Goal: Navigation & Orientation: Find specific page/section

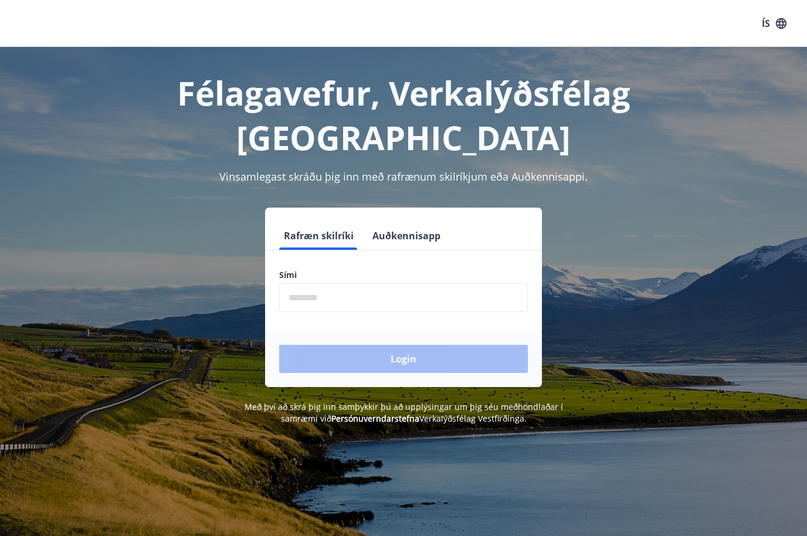
click at [324, 283] on input "phone" at bounding box center [403, 297] width 249 height 29
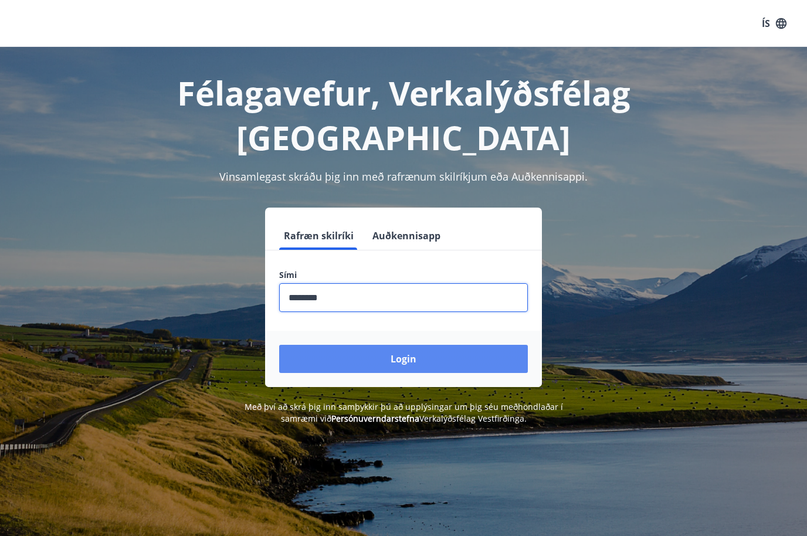
type input "********"
click at [392, 345] on button "Login" at bounding box center [403, 359] width 249 height 28
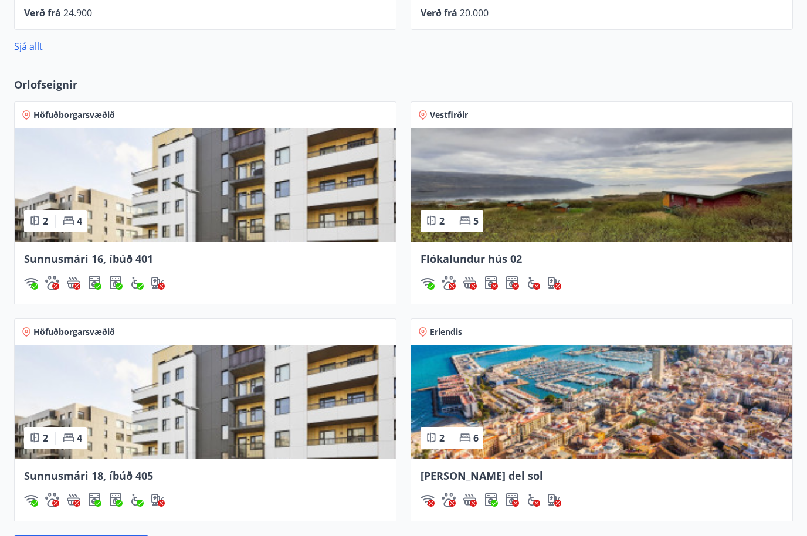
scroll to position [893, 0]
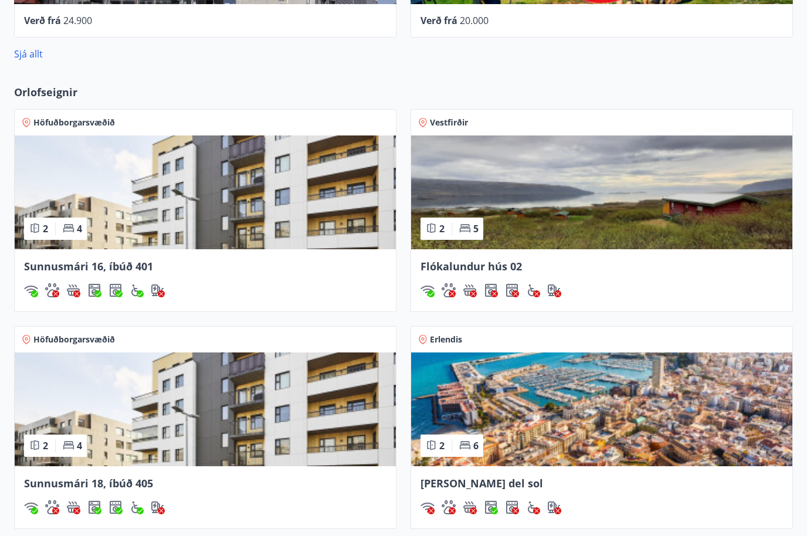
click at [460, 127] on span "Vestfirðir" at bounding box center [449, 123] width 38 height 12
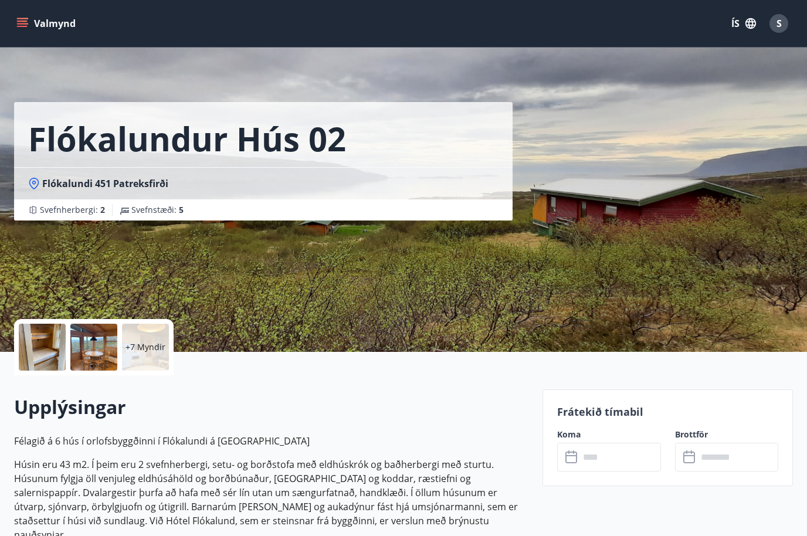
click at [25, 24] on icon "menu" at bounding box center [23, 23] width 13 height 1
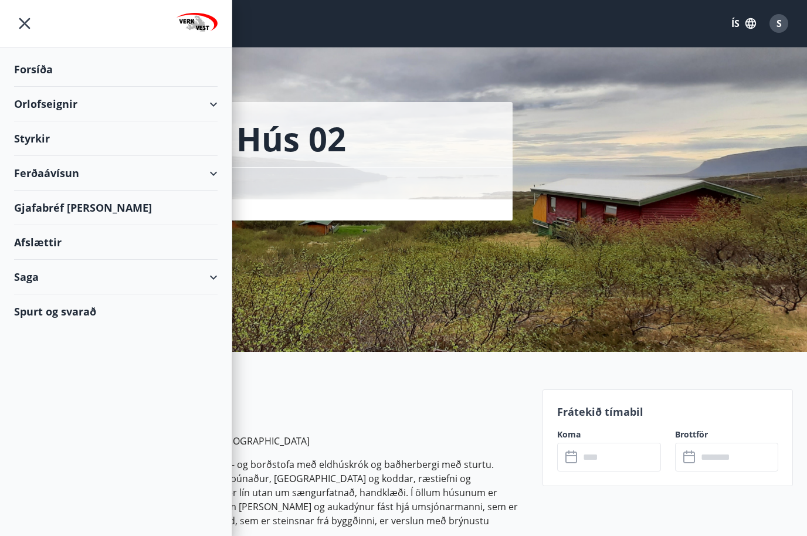
click at [41, 67] on div "Forsíða" at bounding box center [115, 69] width 203 height 35
